Goal: Task Accomplishment & Management: Manage account settings

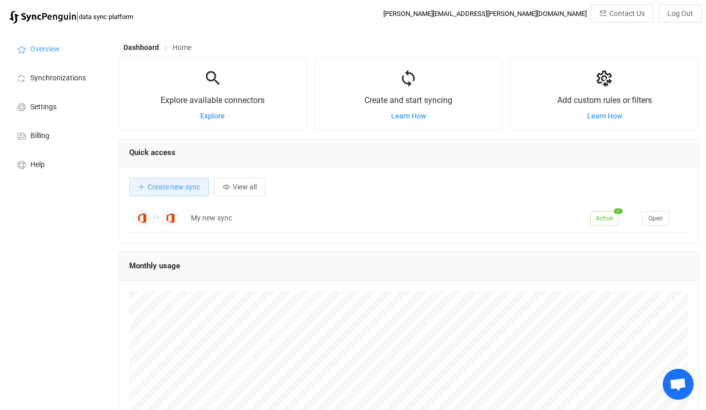
scroll to position [200, 580]
click at [45, 135] on span "Billing" at bounding box center [39, 136] width 19 height 8
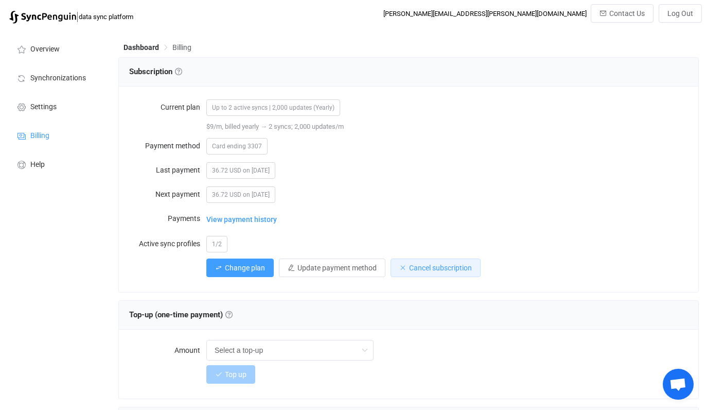
click at [409, 272] on button "Cancel subscription" at bounding box center [436, 267] width 90 height 19
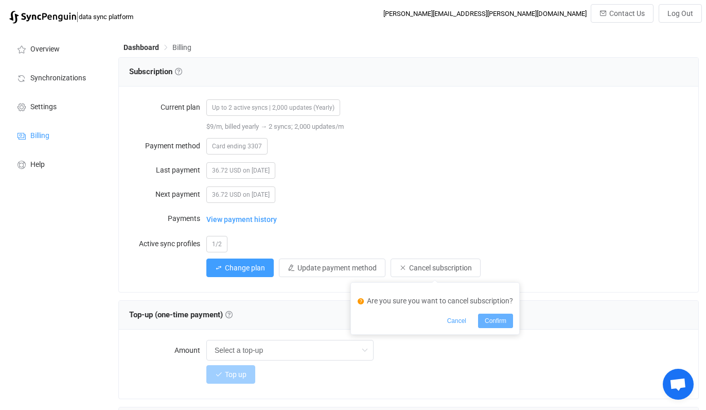
click at [509, 317] on button "Confirm" at bounding box center [495, 320] width 35 height 14
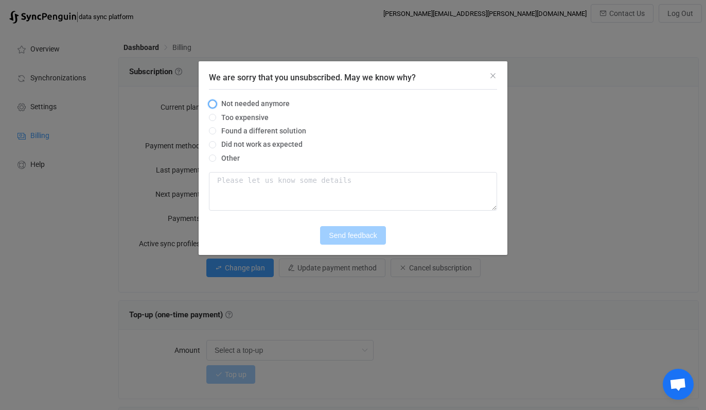
click at [242, 104] on span "Not needed anymore" at bounding box center [253, 103] width 74 height 8
click at [216, 104] on input "Not needed anymore" at bounding box center [212, 104] width 7 height 8
radio input "true"
click at [333, 242] on button "Send feedback" at bounding box center [352, 235] width 65 height 19
